Goal: Task Accomplishment & Management: Use online tool/utility

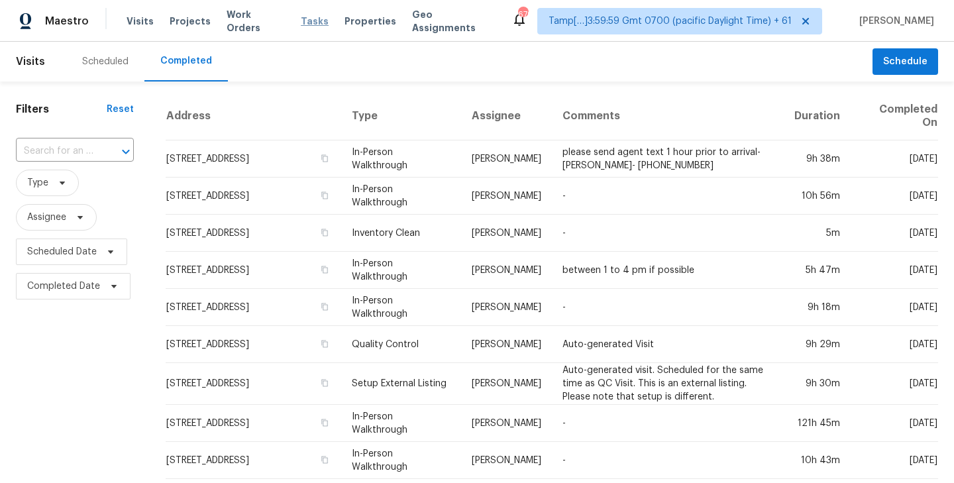
click at [301, 21] on span "Tasks" at bounding box center [315, 21] width 28 height 9
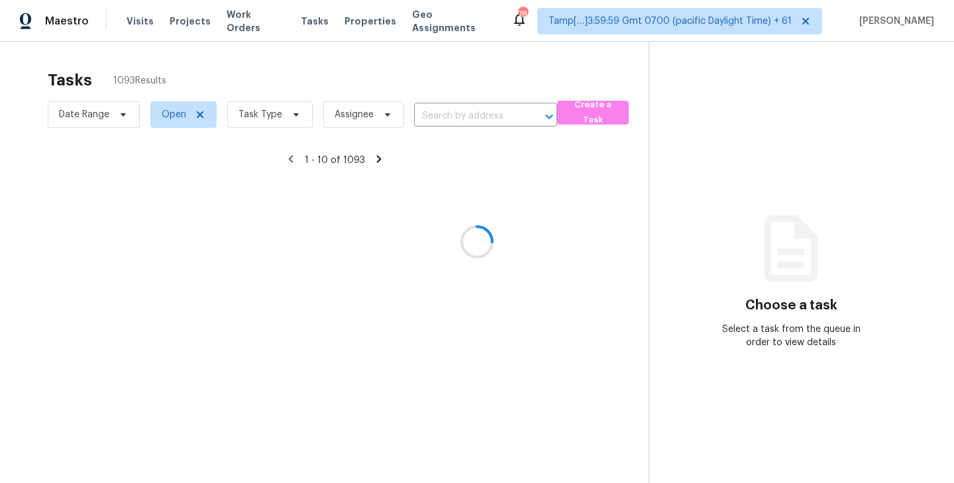
click at [293, 113] on div at bounding box center [477, 241] width 954 height 483
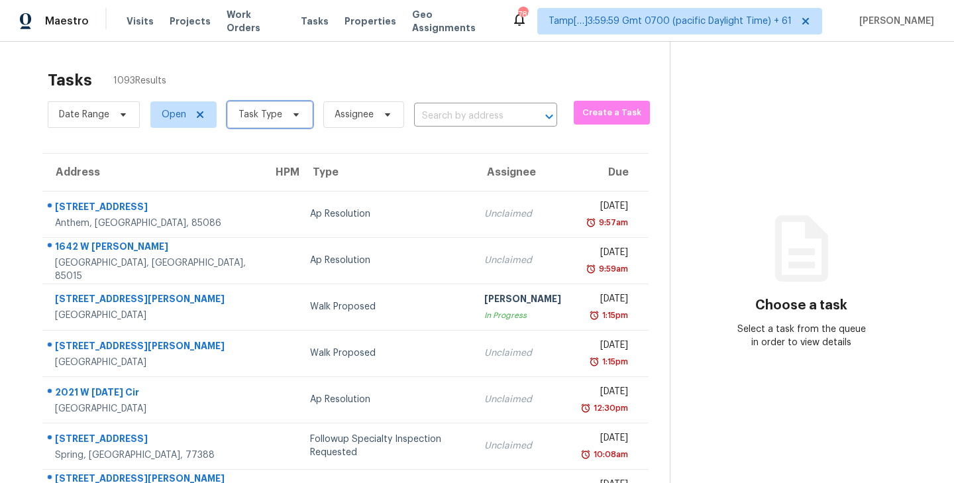
click at [291, 105] on span "Task Type" at bounding box center [269, 114] width 85 height 26
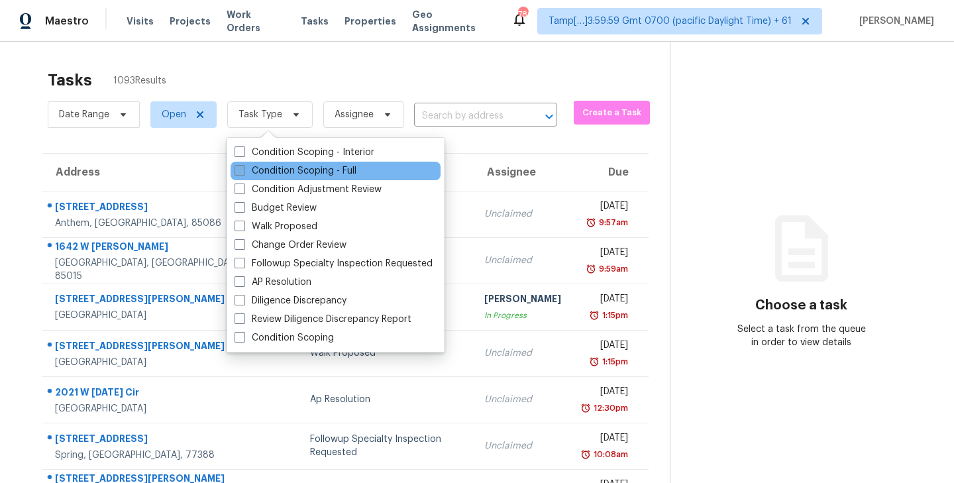
click at [240, 168] on span at bounding box center [239, 170] width 11 height 11
click at [240, 168] on input "Condition Scoping - Full" at bounding box center [238, 168] width 9 height 9
checkbox input "true"
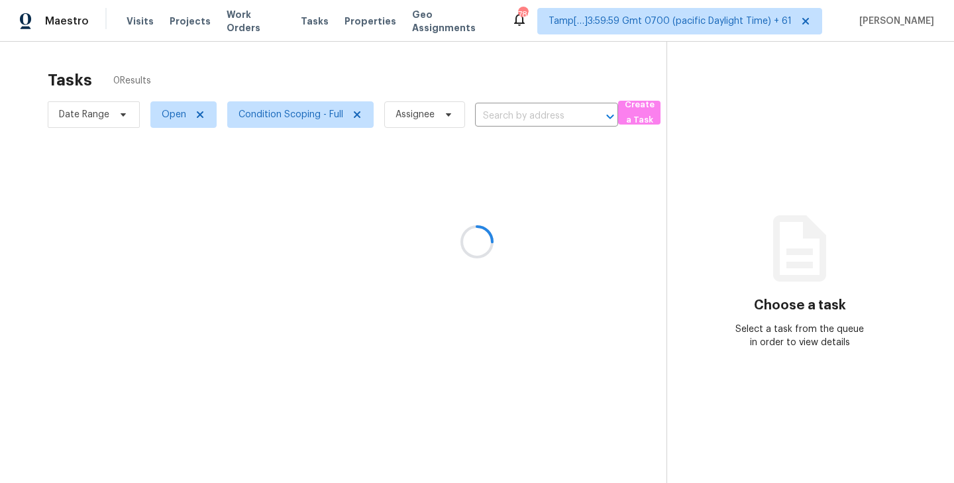
click at [297, 74] on div at bounding box center [477, 241] width 954 height 483
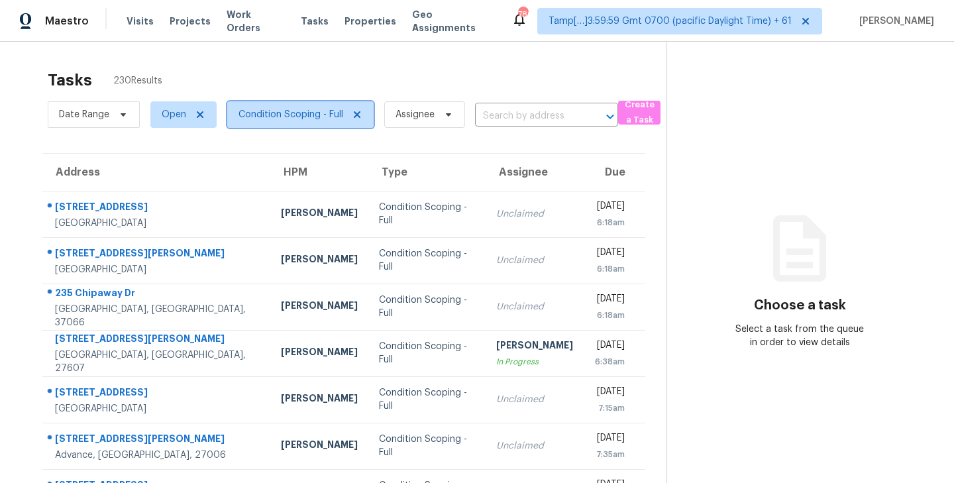
click at [356, 113] on icon at bounding box center [357, 114] width 7 height 7
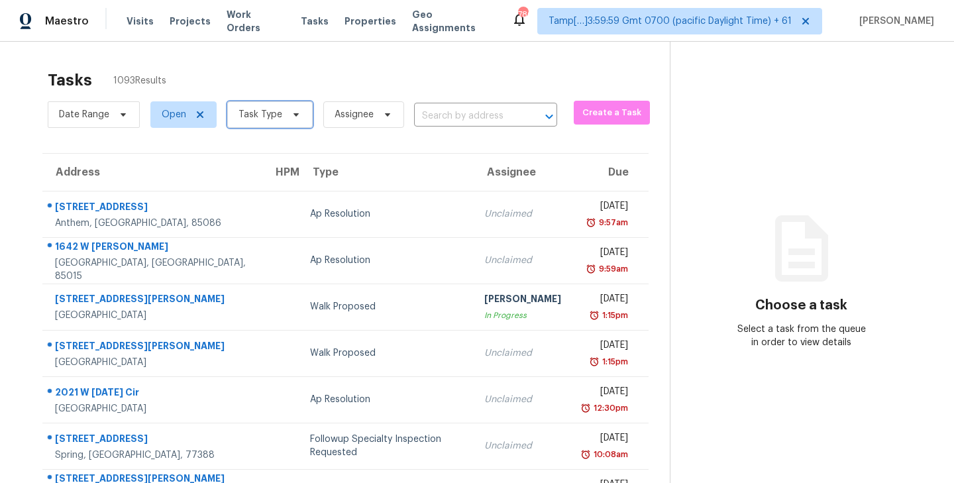
click at [295, 109] on icon at bounding box center [296, 114] width 11 height 11
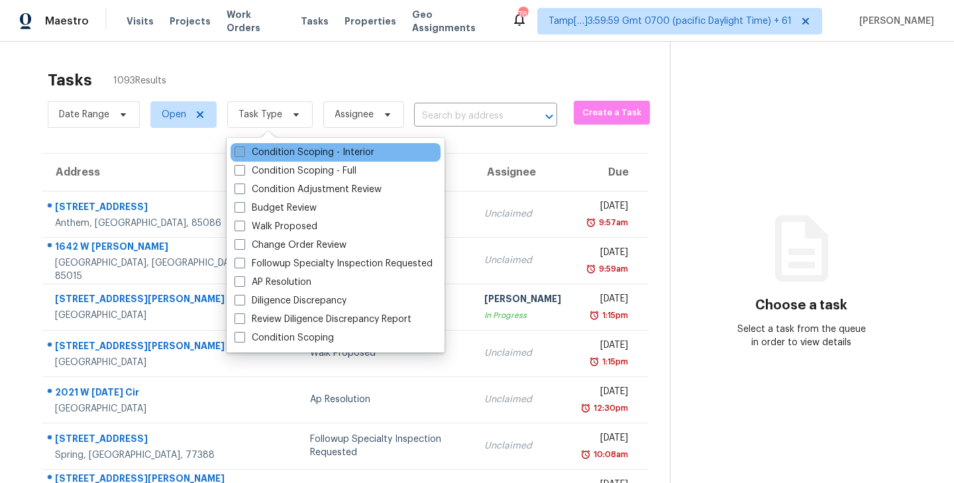
click at [239, 148] on span at bounding box center [239, 151] width 11 height 11
click at [239, 148] on input "Condition Scoping - Interior" at bounding box center [238, 150] width 9 height 9
checkbox input "true"
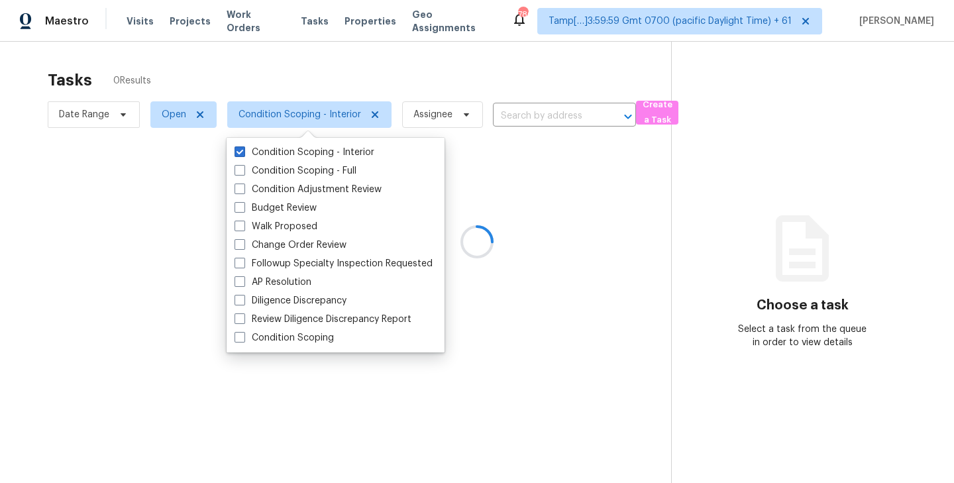
click at [300, 83] on div at bounding box center [477, 241] width 954 height 483
